Goal: Task Accomplishment & Management: Manage account settings

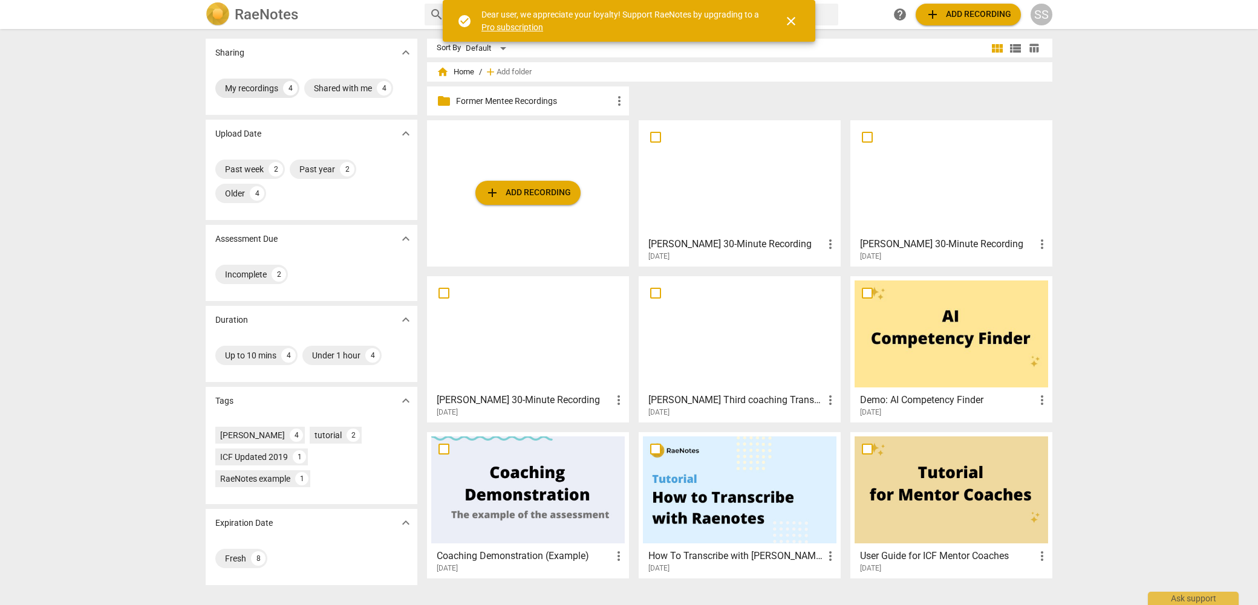
click at [247, 91] on div "My recordings" at bounding box center [251, 88] width 53 height 12
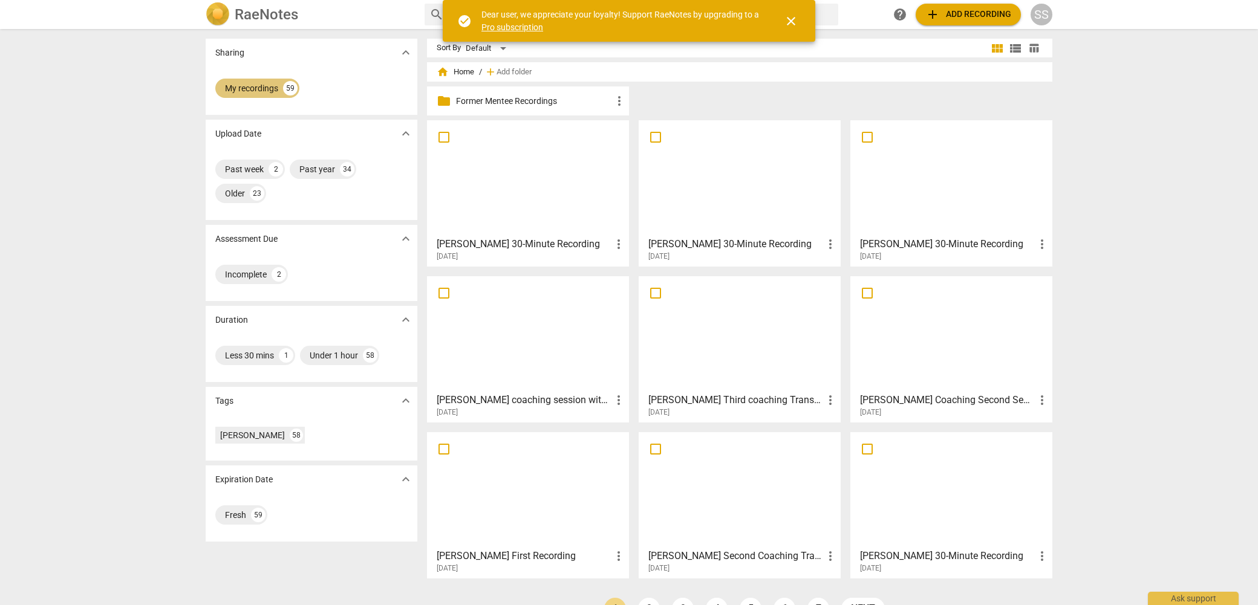
click at [250, 85] on div "My recordings" at bounding box center [251, 88] width 53 height 12
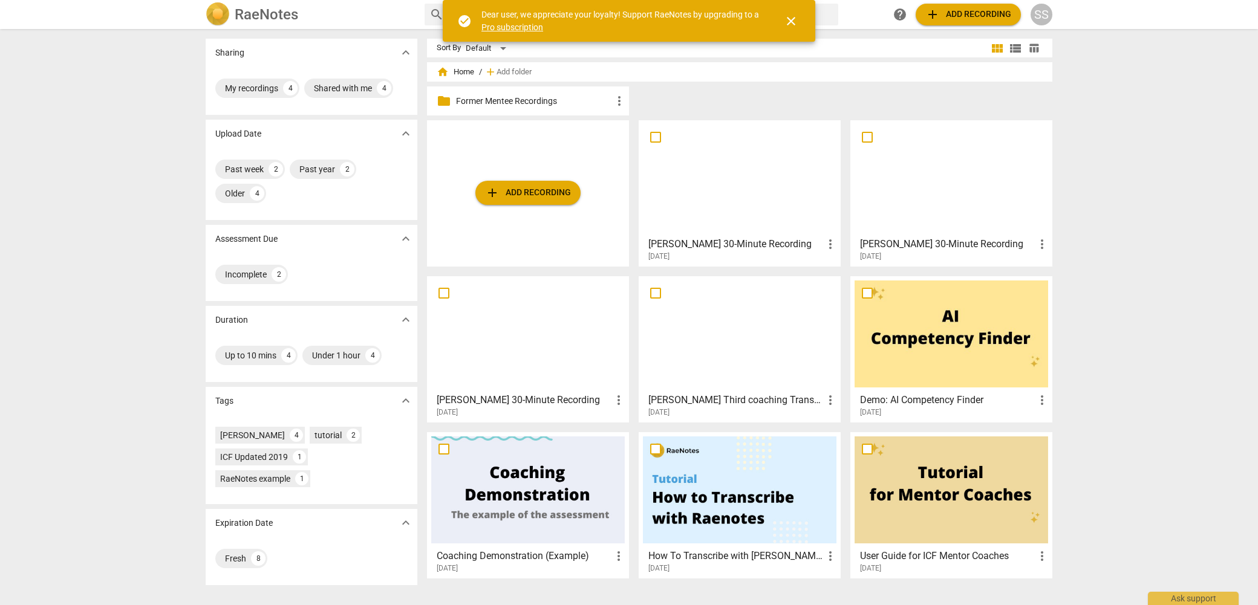
click at [795, 17] on span "close" at bounding box center [791, 21] width 15 height 15
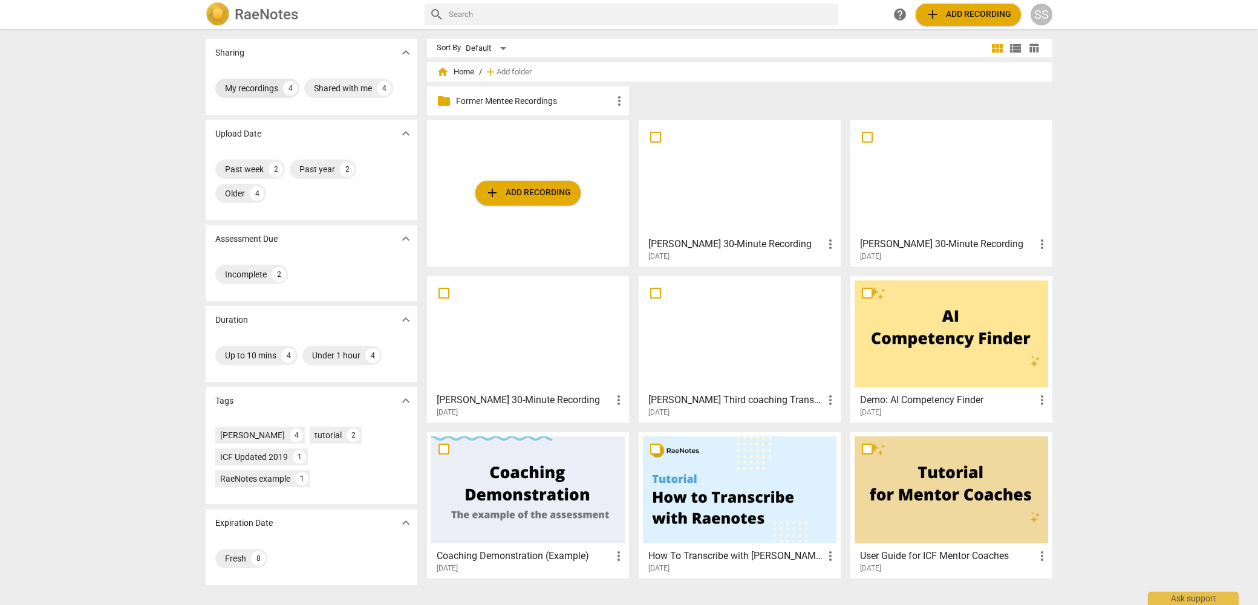
click at [249, 82] on div "My recordings" at bounding box center [251, 88] width 53 height 12
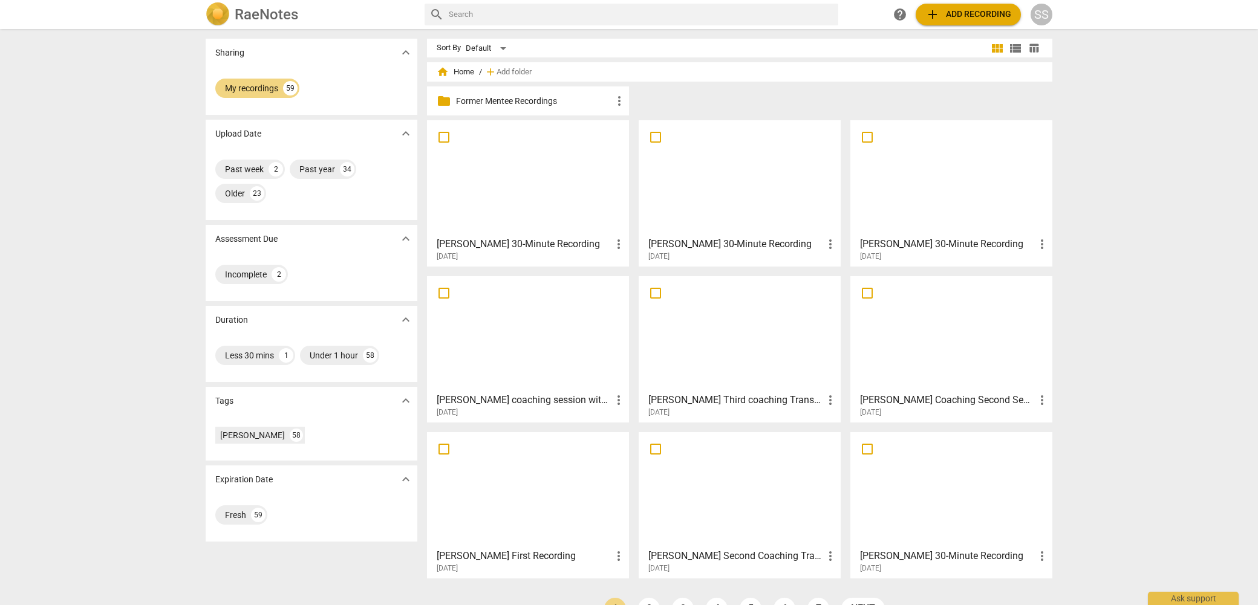
click at [532, 182] on div at bounding box center [528, 178] width 194 height 107
